Goal: Check status: Check status

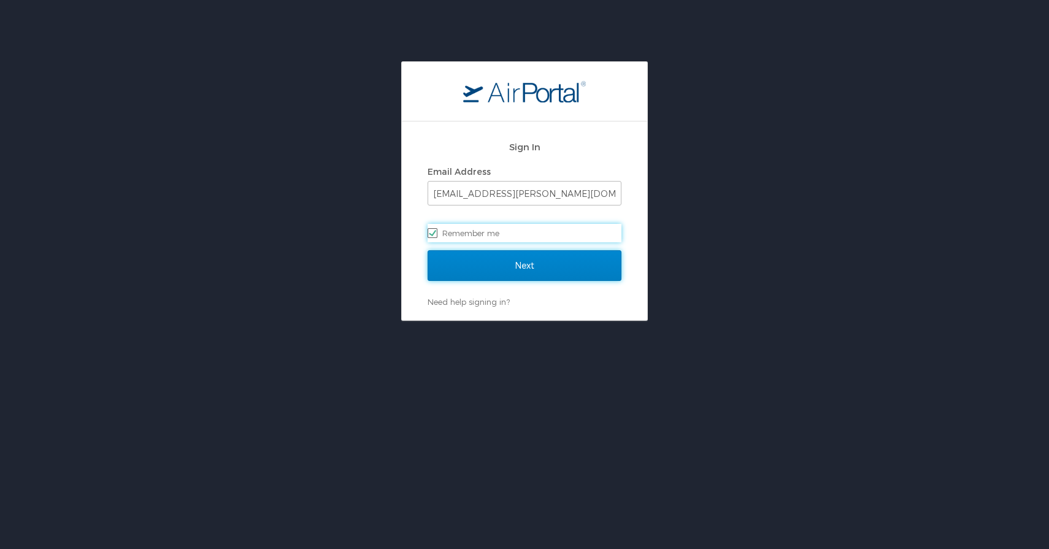
click at [464, 264] on input "Next" at bounding box center [525, 265] width 194 height 31
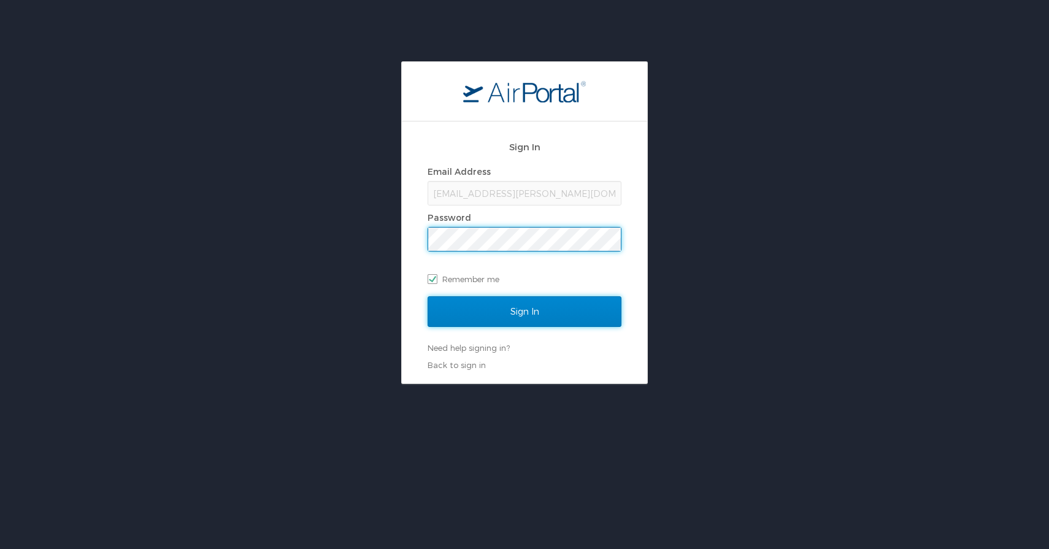
click at [509, 308] on input "Sign In" at bounding box center [525, 311] width 194 height 31
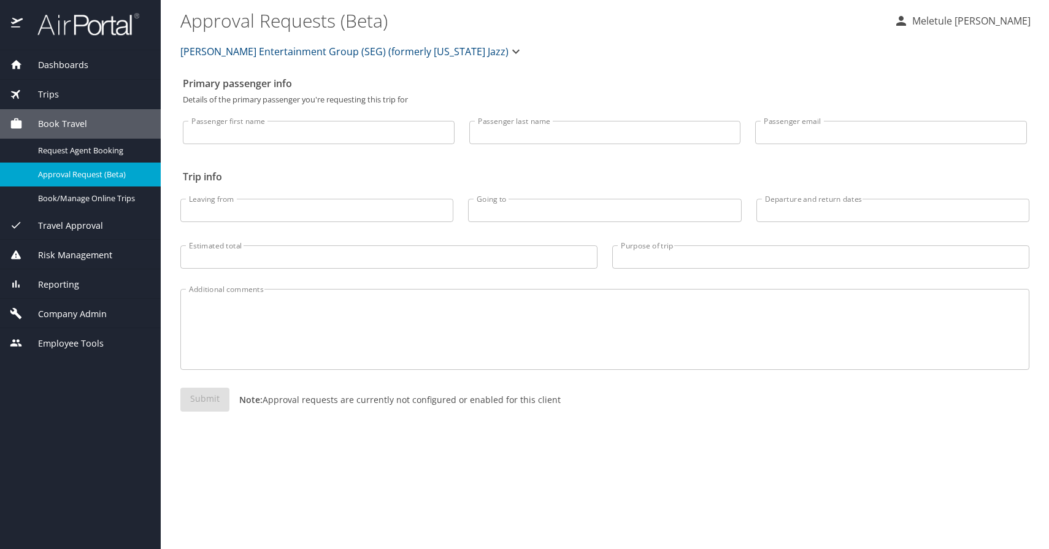
click at [81, 10] on div at bounding box center [80, 25] width 161 height 50
click at [120, 17] on img at bounding box center [81, 24] width 115 height 24
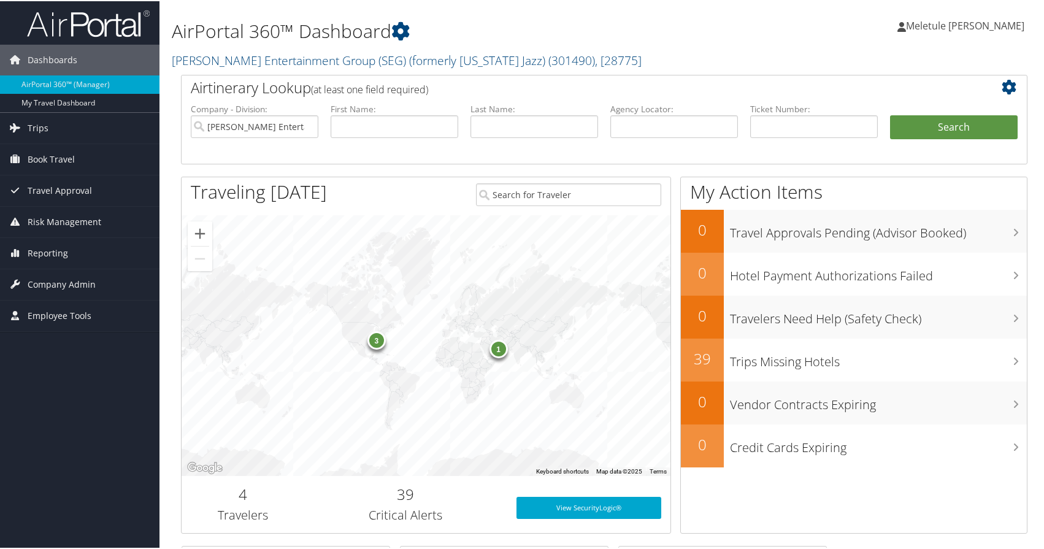
click at [88, 23] on img at bounding box center [88, 22] width 123 height 29
click at [918, 131] on button "Search" at bounding box center [954, 126] width 128 height 25
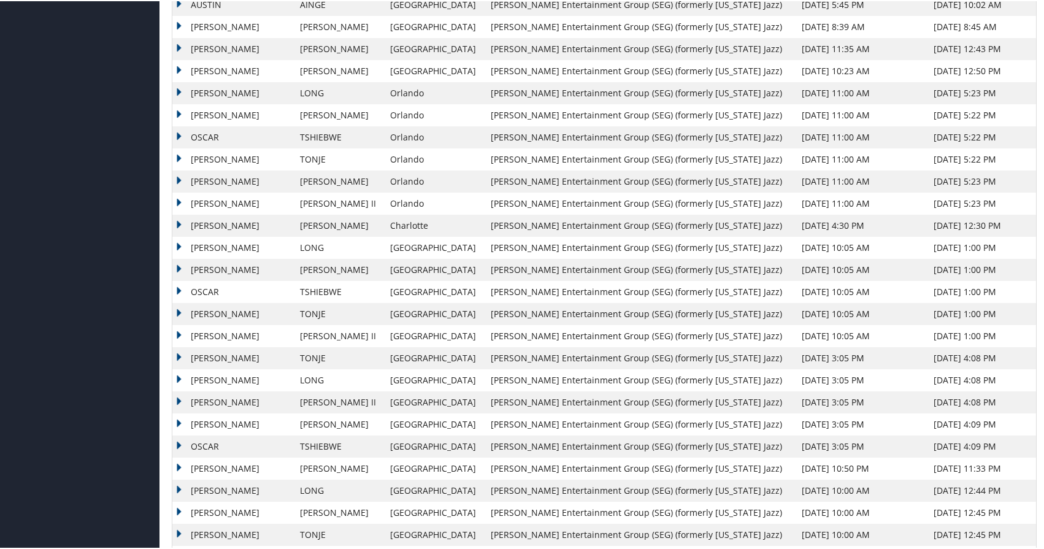
scroll to position [786, 0]
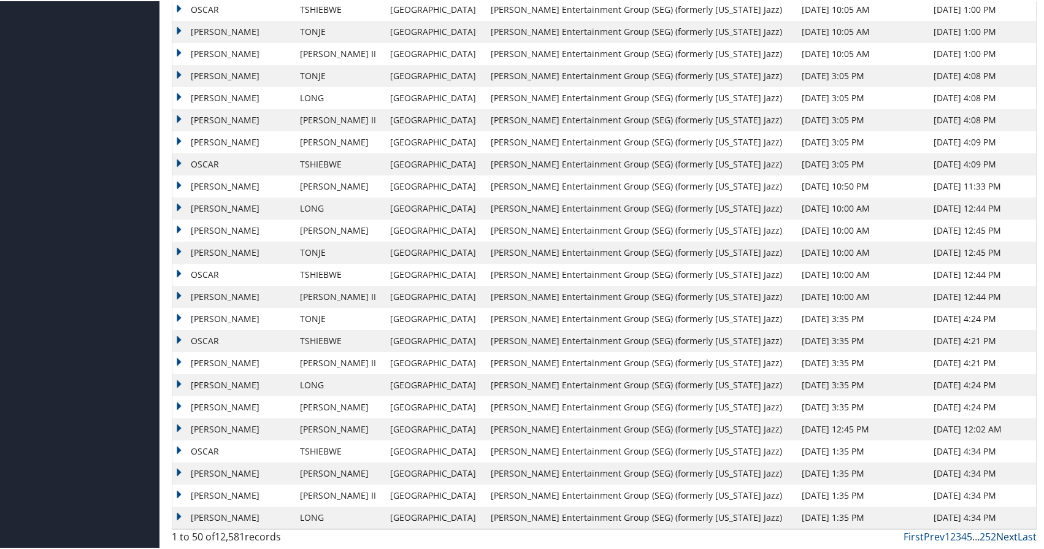
click at [1008, 541] on link "Next" at bounding box center [1006, 535] width 21 height 13
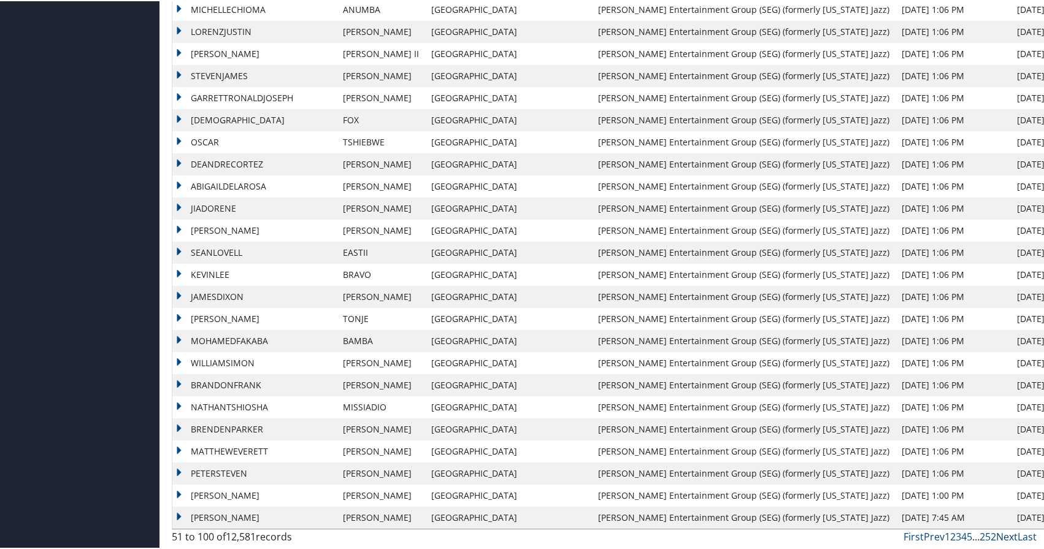
click at [1008, 541] on link "Next" at bounding box center [1006, 535] width 21 height 13
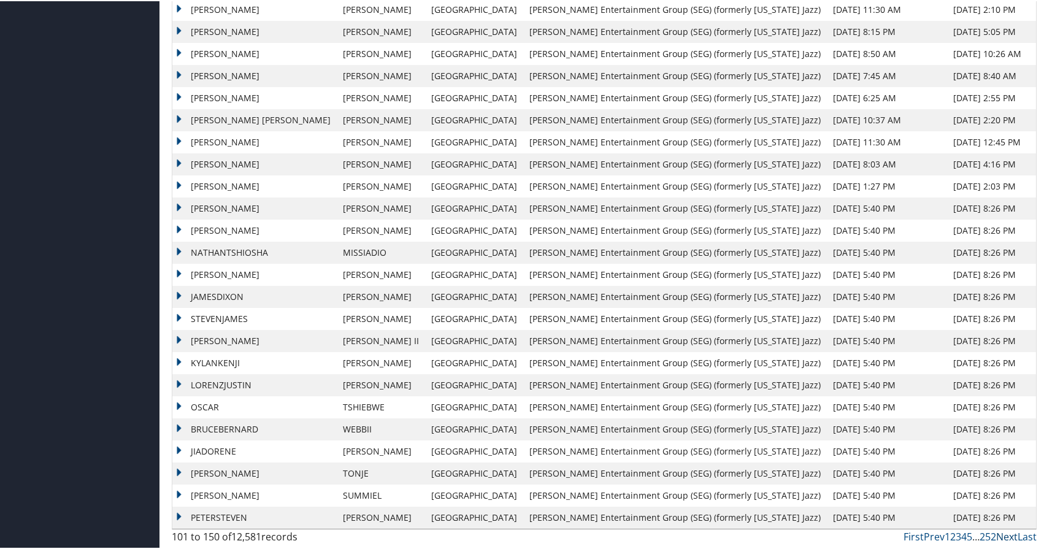
click at [1008, 541] on link "Next" at bounding box center [1006, 535] width 21 height 13
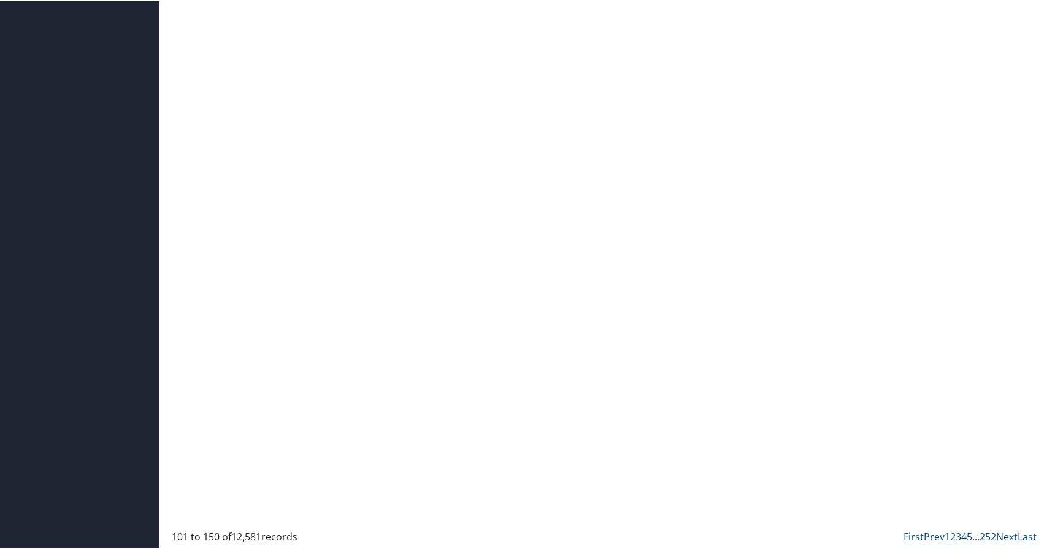
click at [1008, 541] on link "Next" at bounding box center [1006, 535] width 21 height 13
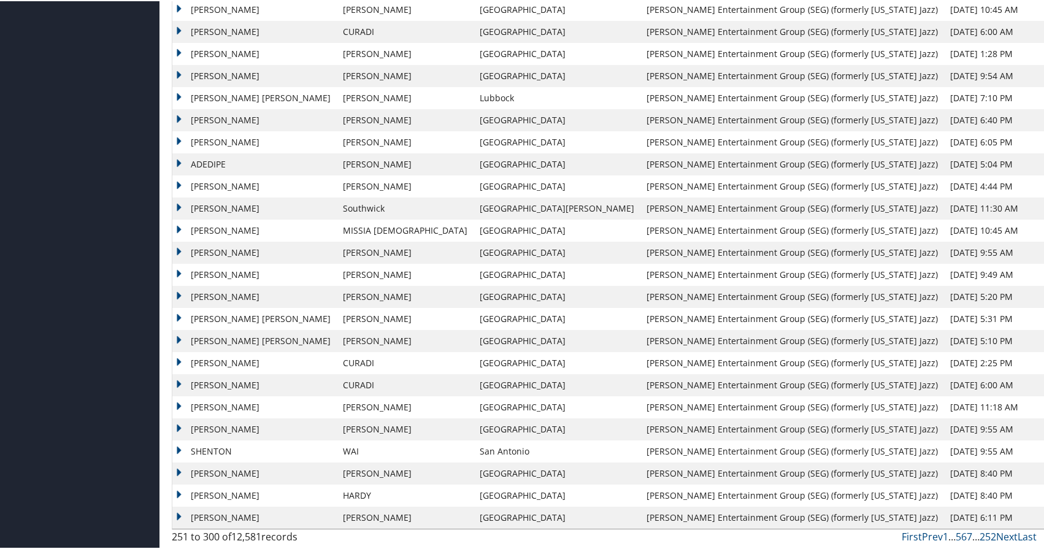
click at [1008, 543] on div "251 to 300 of 12,581 records First Prev 1 … 5 6 7 … 252 Next Last" at bounding box center [604, 538] width 883 height 21
click at [1003, 544] on div "251 to 300 of 12,581 records First Prev 1 … 5 6 7 … 252 Next Last" at bounding box center [604, 538] width 883 height 21
click at [1002, 539] on link "Next" at bounding box center [1006, 535] width 21 height 13
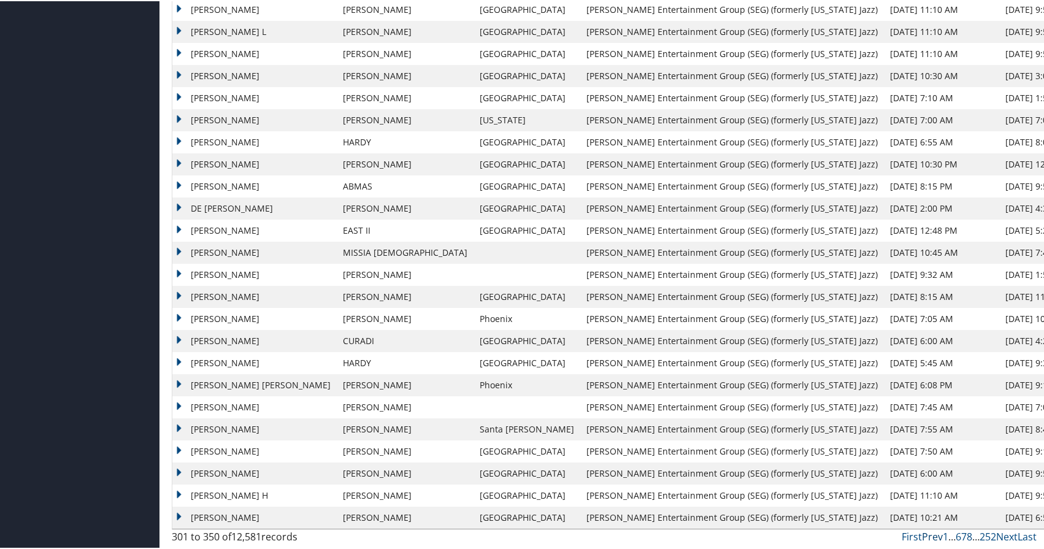
click at [929, 535] on link "Prev" at bounding box center [932, 535] width 21 height 13
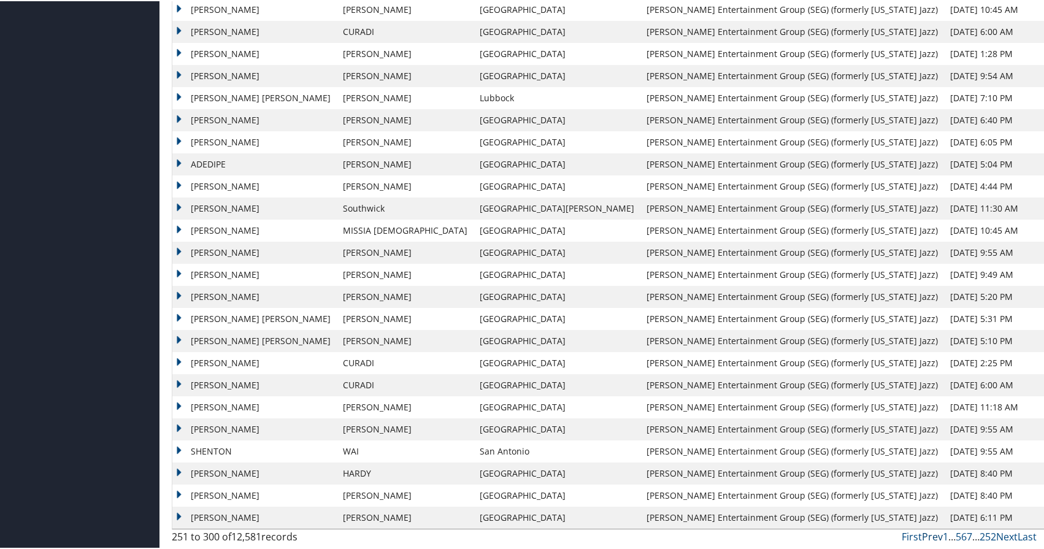
click at [923, 538] on link "Prev" at bounding box center [932, 535] width 21 height 13
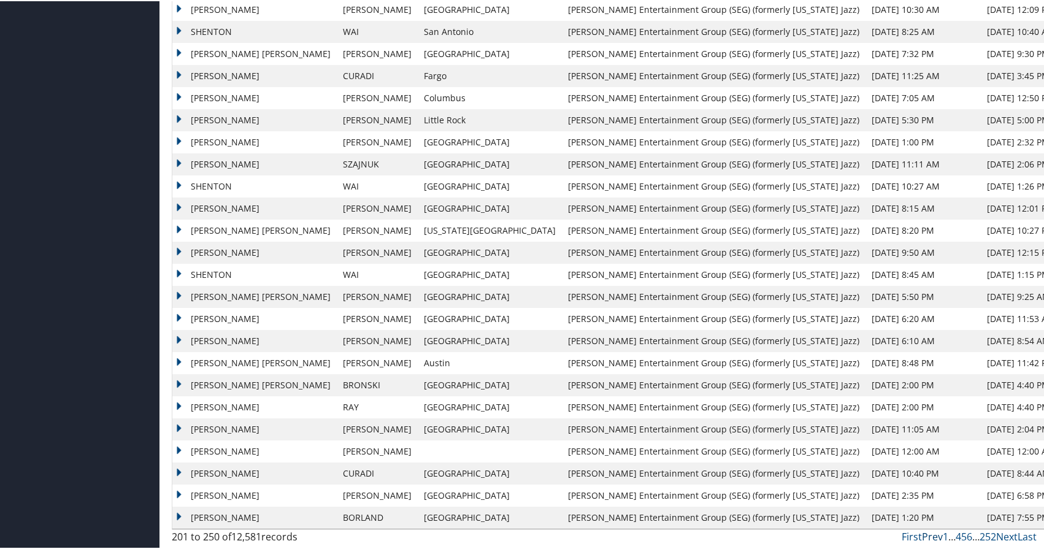
click at [922, 534] on link "Prev" at bounding box center [932, 535] width 21 height 13
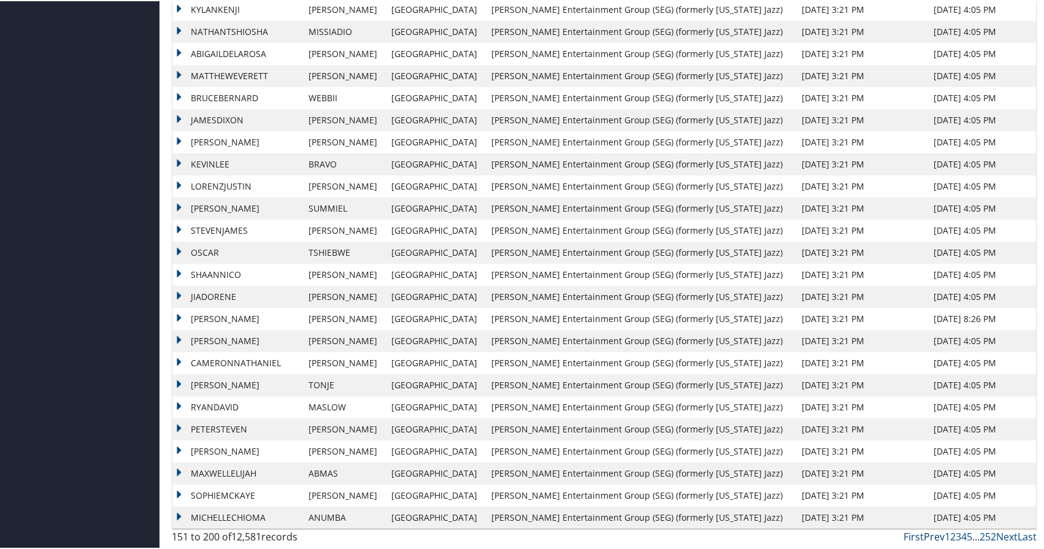
click at [926, 537] on link "Prev" at bounding box center [934, 535] width 21 height 13
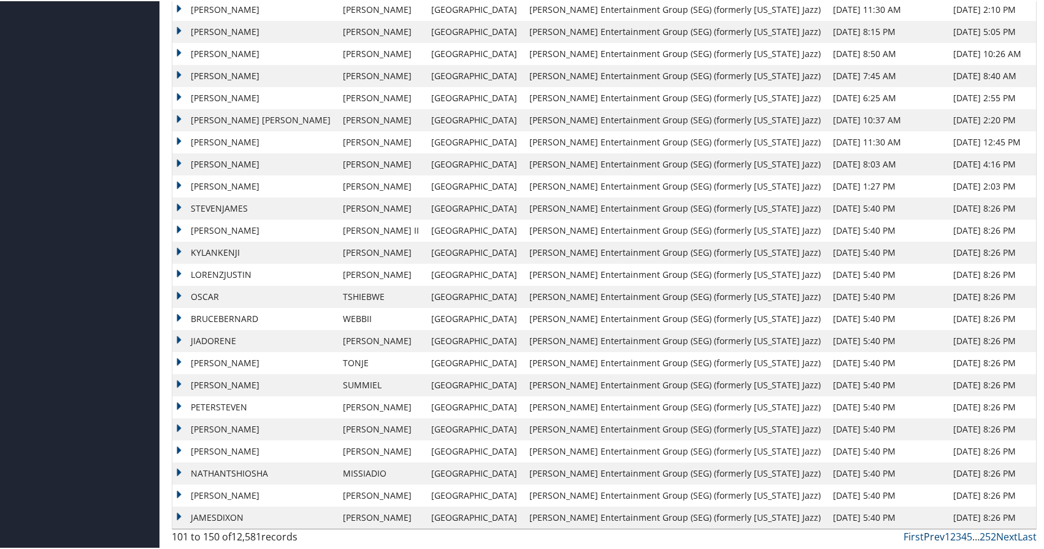
click at [931, 537] on link "Prev" at bounding box center [934, 535] width 21 height 13
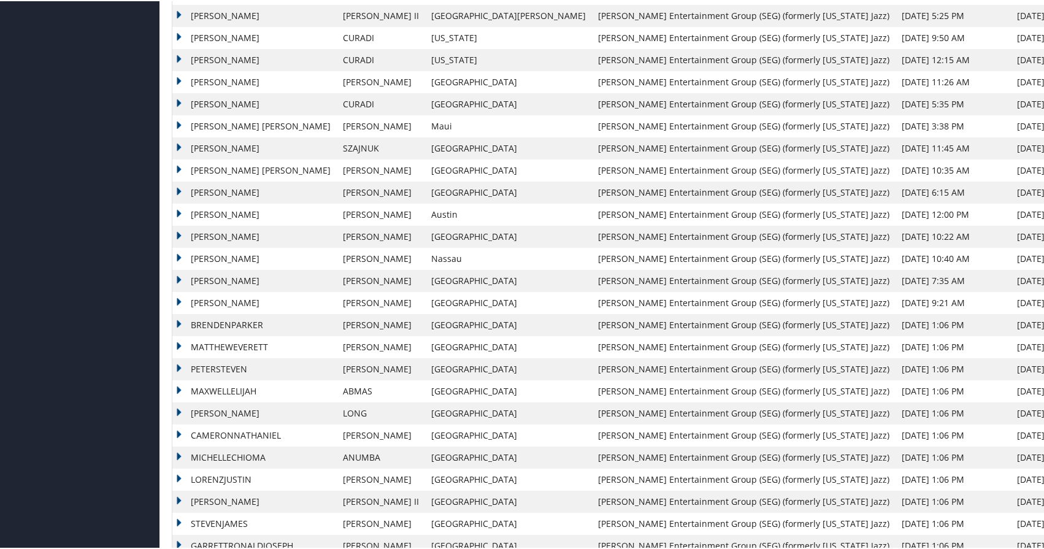
scroll to position [401, 0]
